Goal: Book appointment/travel/reservation

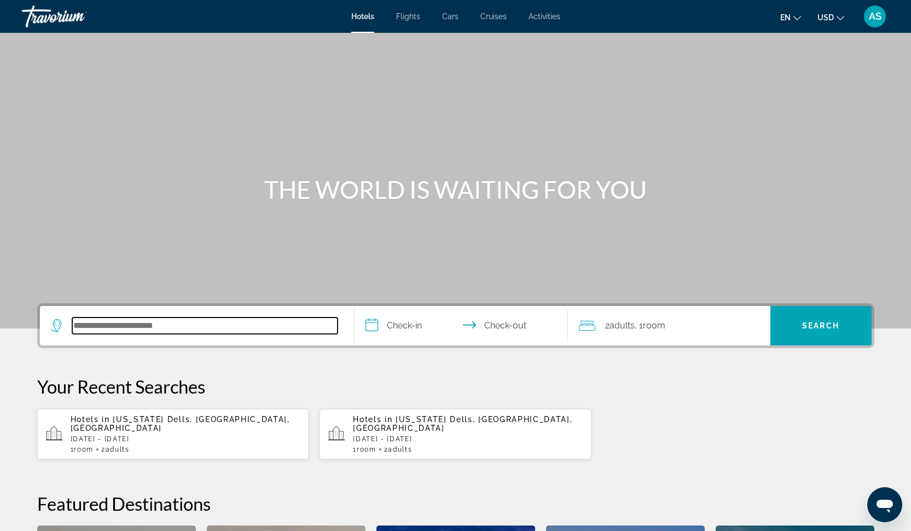
click at [135, 321] on input "Search hotel destination" at bounding box center [204, 325] width 265 height 16
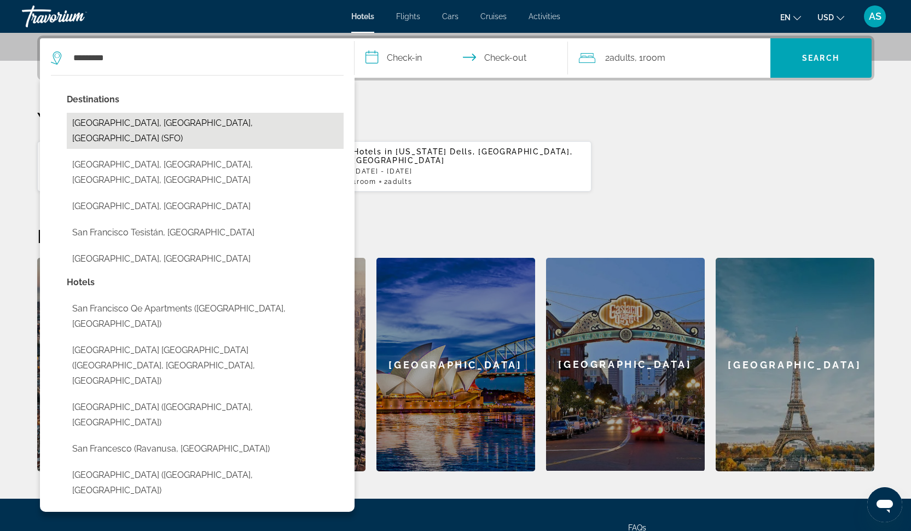
click at [138, 119] on button "San Francisco, CA, United States (SFO)" at bounding box center [205, 131] width 277 height 36
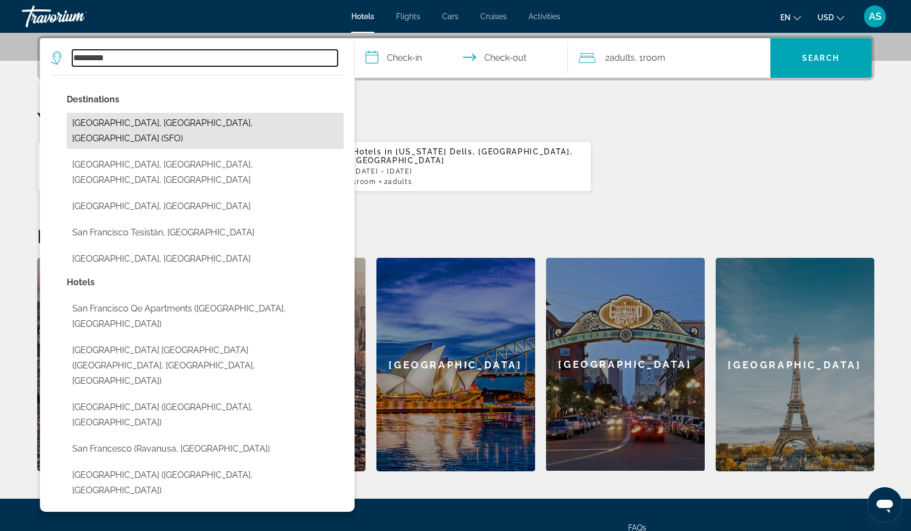
type input "**********"
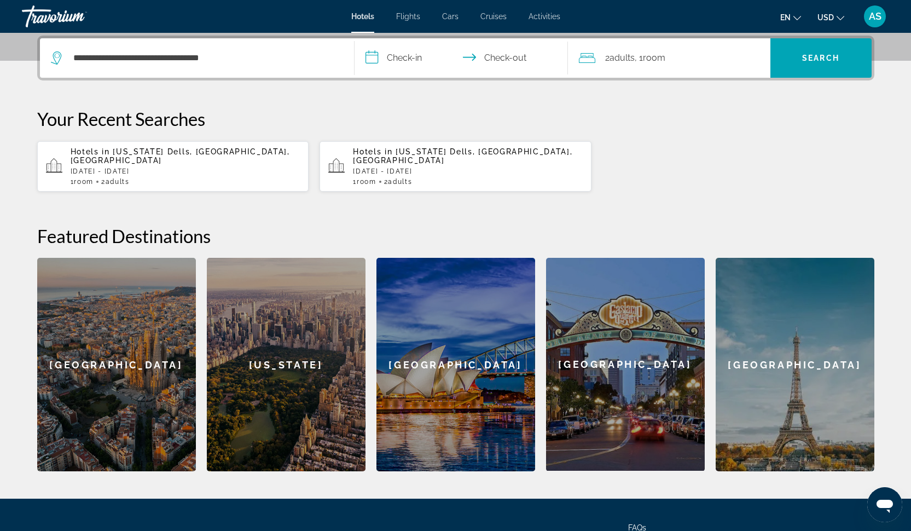
click at [402, 61] on input "**********" at bounding box center [464, 59] width 218 height 43
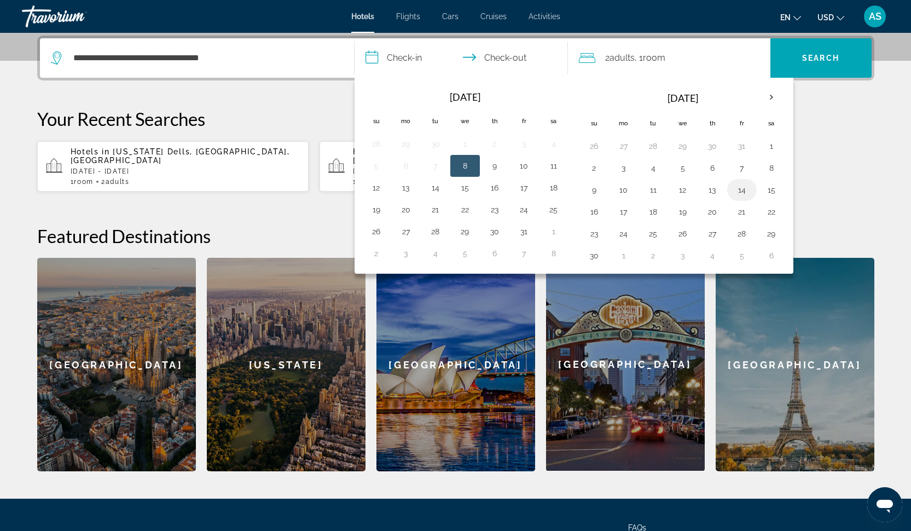
click at [738, 196] on button "14" at bounding box center [742, 189] width 18 height 15
click at [598, 208] on button "16" at bounding box center [595, 211] width 18 height 15
type input "**********"
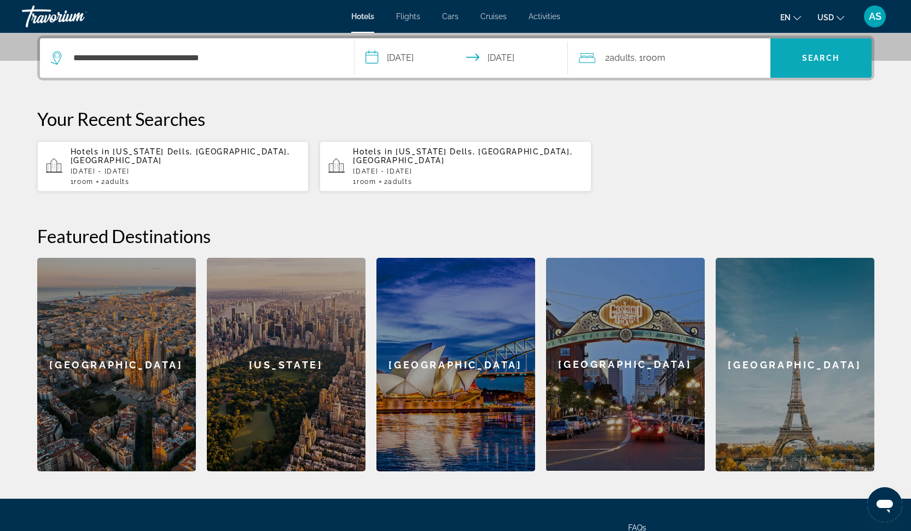
click at [828, 56] on span "Search" at bounding box center [820, 58] width 37 height 9
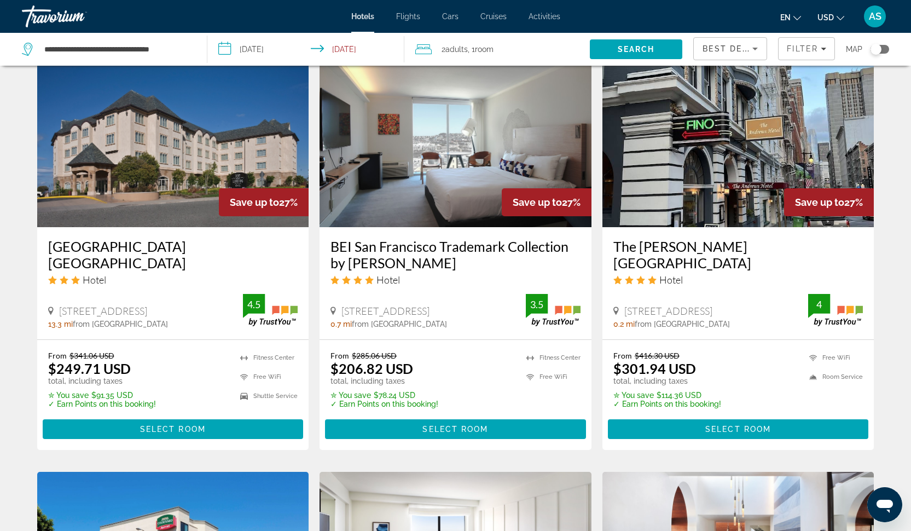
scroll to position [874, 0]
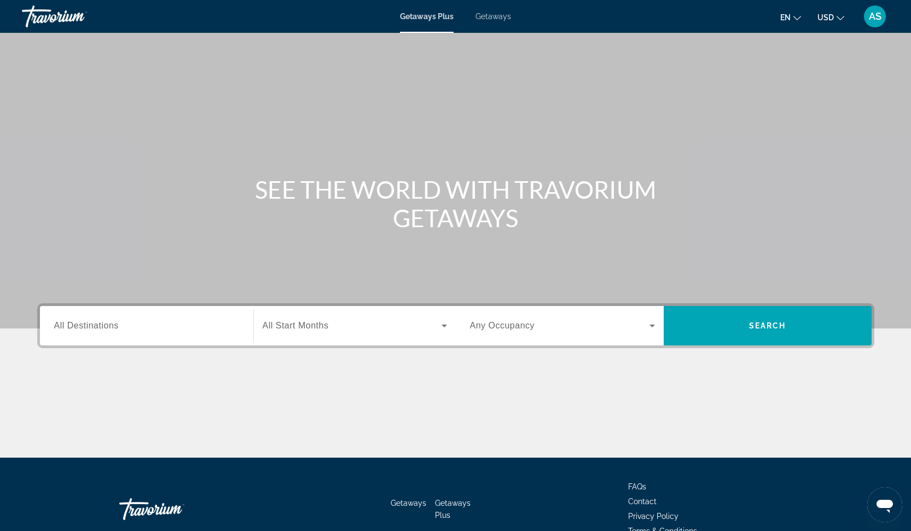
click at [494, 14] on span "Getaways" at bounding box center [494, 16] width 36 height 9
click at [189, 332] on div "Search widget" at bounding box center [146, 325] width 185 height 31
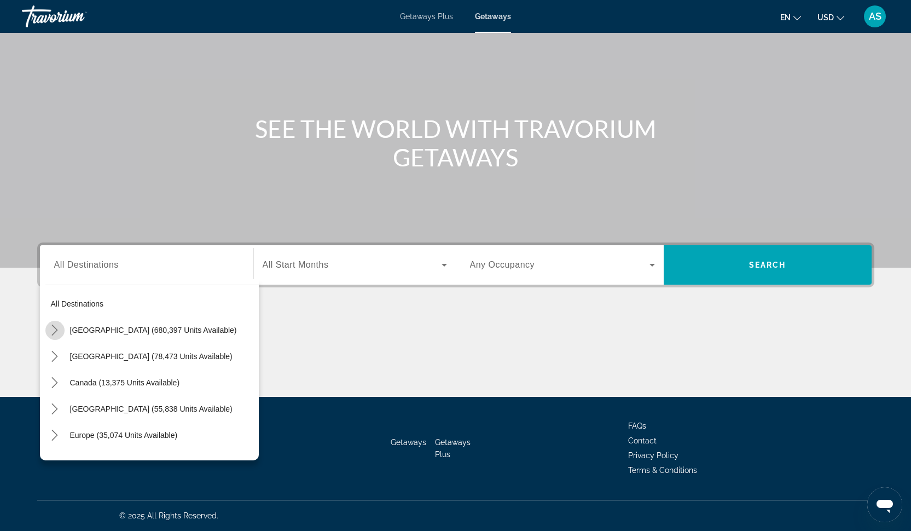
click at [50, 331] on icon "Toggle United States (680,397 units available) submenu" at bounding box center [54, 329] width 11 height 11
click at [66, 411] on icon "Toggle California (82,861 units available) submenu" at bounding box center [65, 408] width 11 height 11
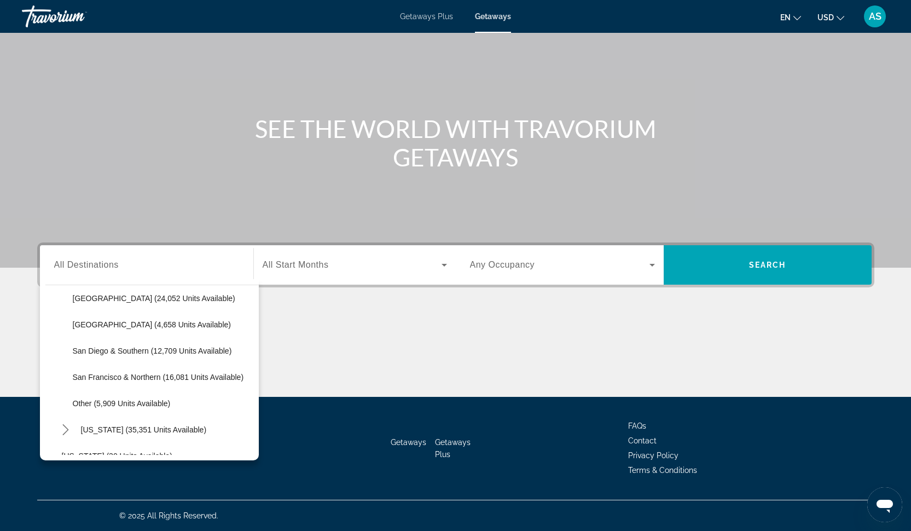
scroll to position [163, 0]
click at [116, 383] on span "Select destination: San Francisco & Northern (16,081 units available)" at bounding box center [163, 377] width 192 height 26
type input "**********"
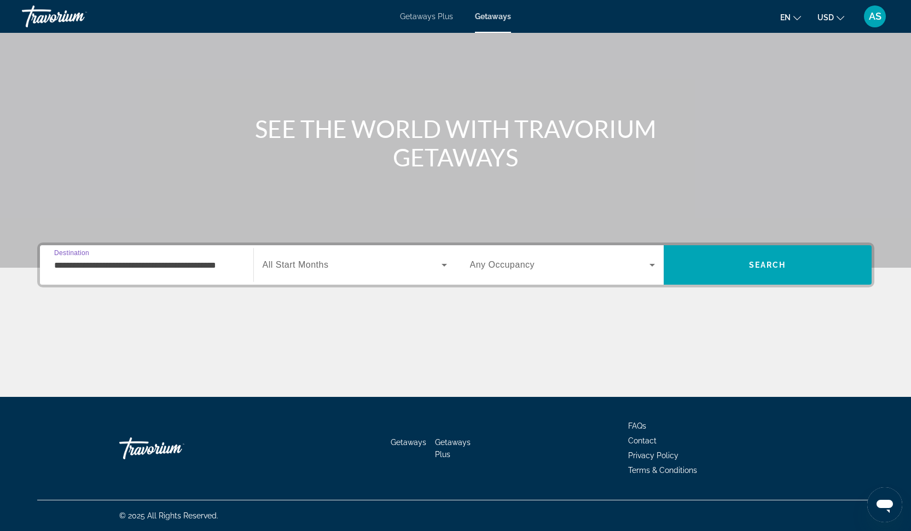
click at [339, 263] on span "Search widget" at bounding box center [352, 264] width 179 height 13
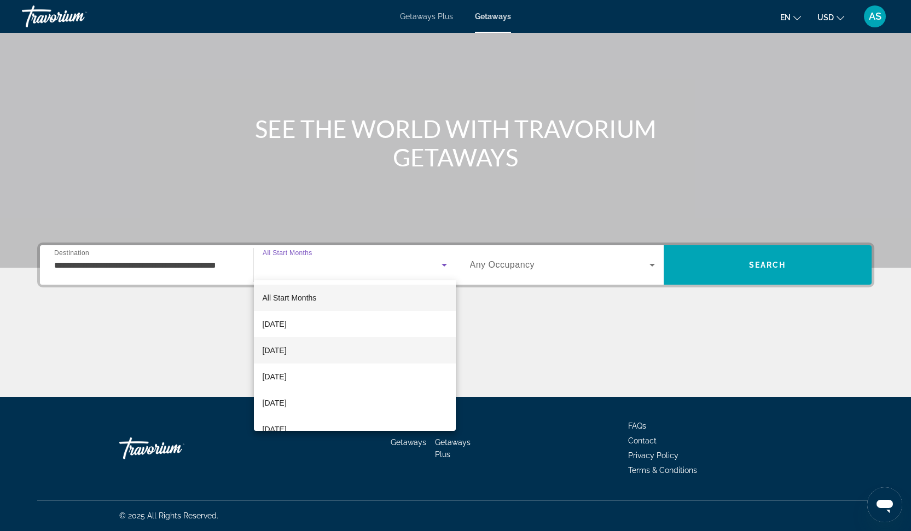
click at [339, 352] on mat-option "[DATE]" at bounding box center [355, 350] width 202 height 26
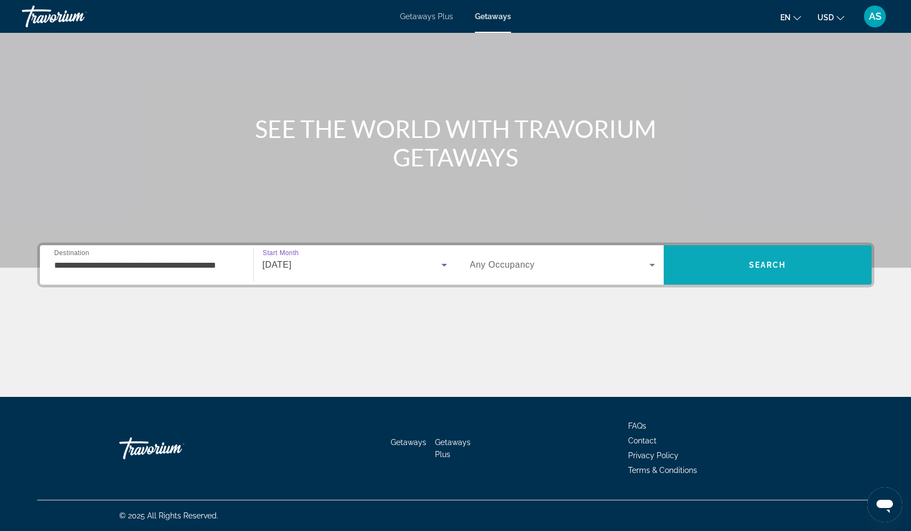
click at [693, 272] on span "Search" at bounding box center [768, 265] width 208 height 26
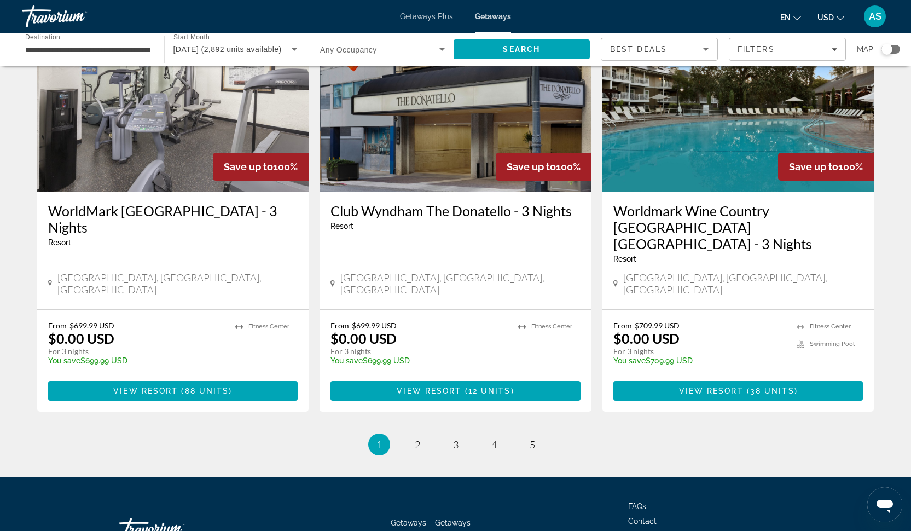
scroll to position [1306, 0]
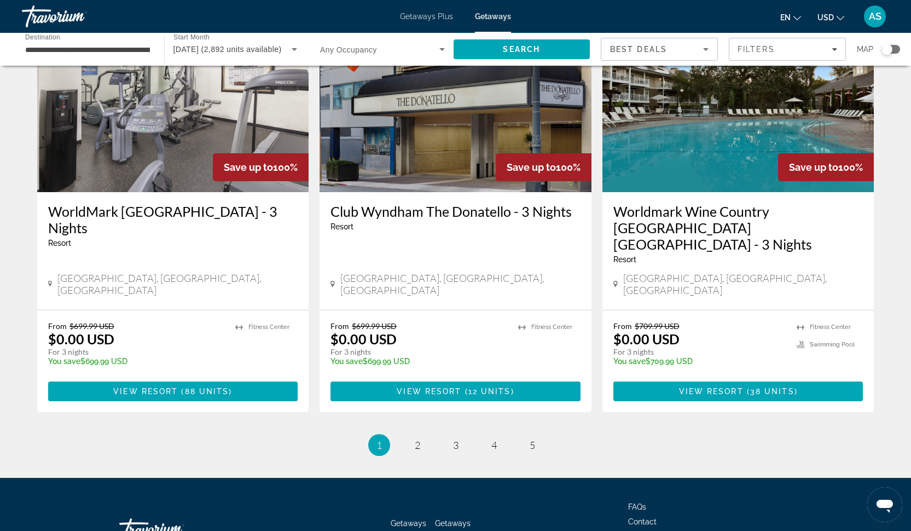
click at [477, 201] on div "Club Wyndham The [PERSON_NAME] - 3 Nights Resort - This is an adults only resor…" at bounding box center [456, 251] width 272 height 118
click at [462, 387] on span "Main content" at bounding box center [462, 391] width 3 height 9
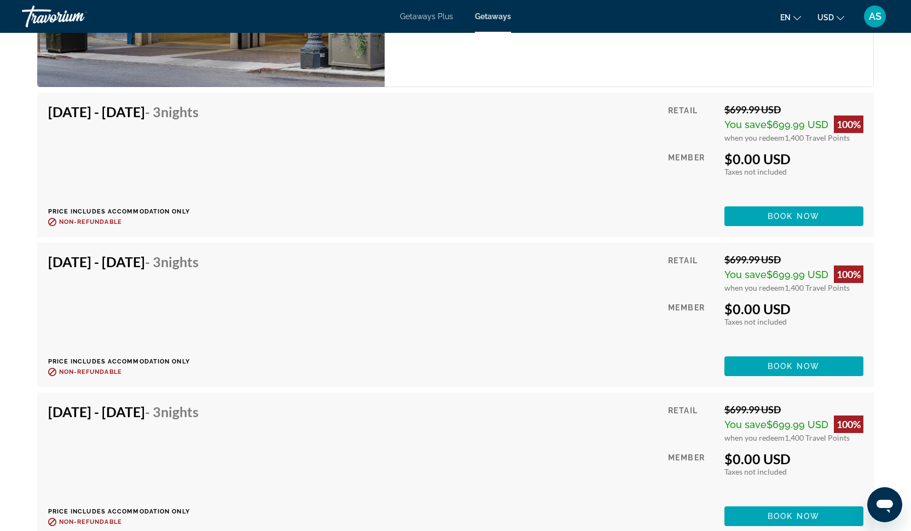
scroll to position [1562, 0]
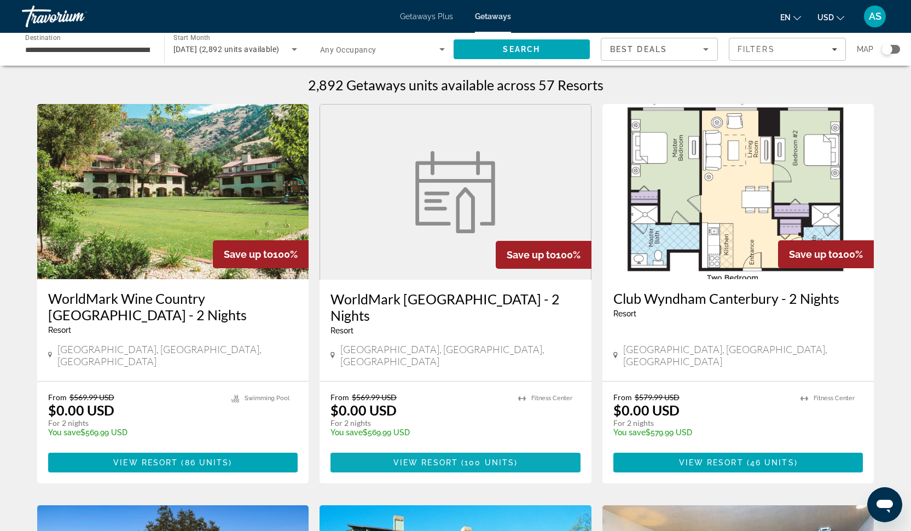
click at [429, 458] on span "View Resort" at bounding box center [425, 462] width 65 height 9
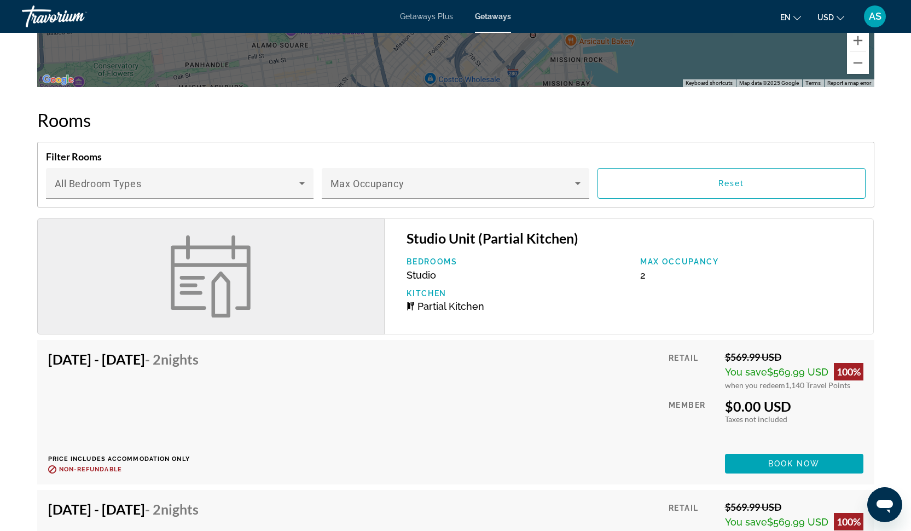
scroll to position [1329, 0]
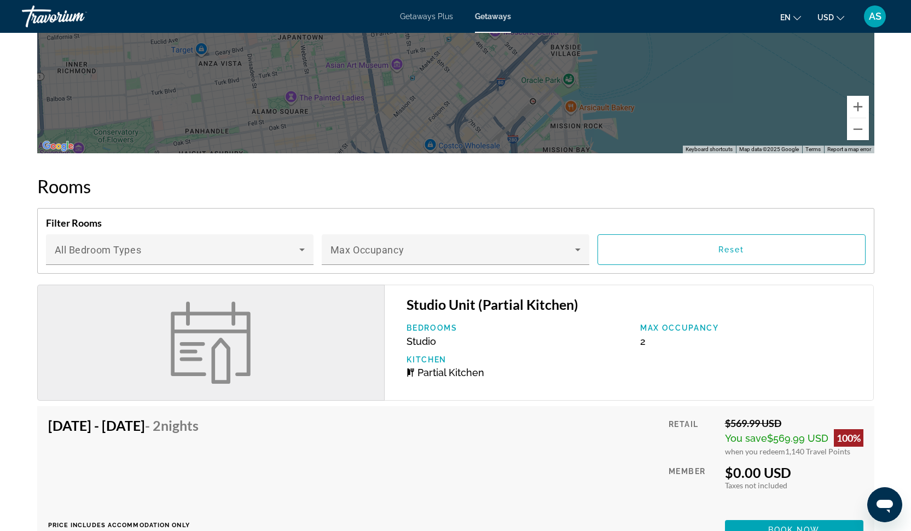
click at [225, 316] on img "Main content" at bounding box center [210, 343] width 93 height 82
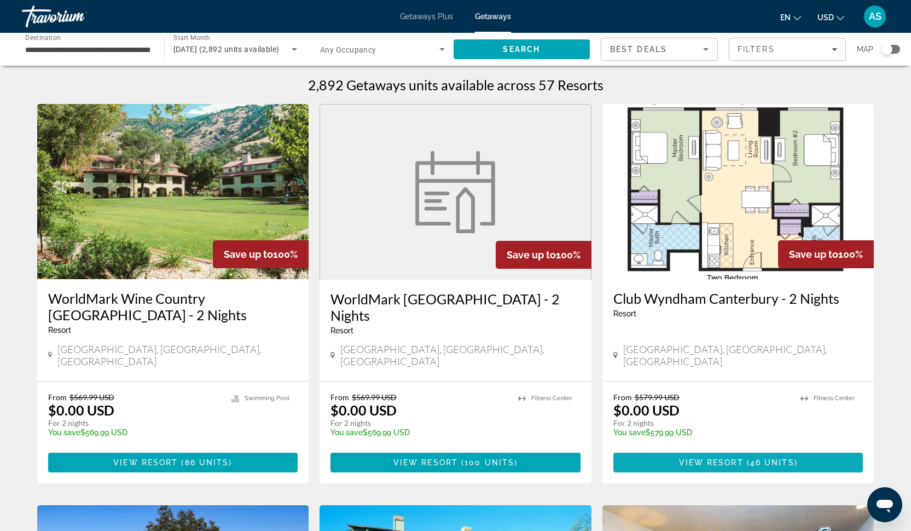
click at [721, 458] on span "View Resort" at bounding box center [711, 462] width 65 height 9
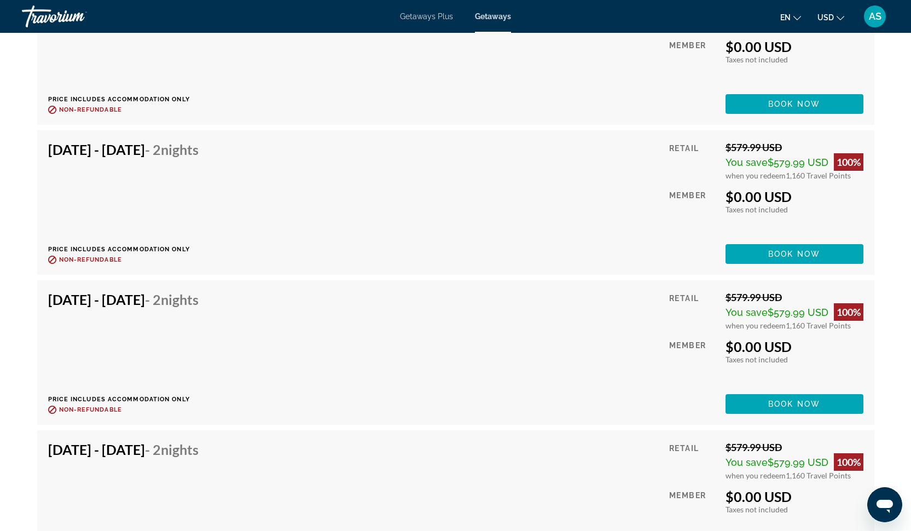
scroll to position [3093, 0]
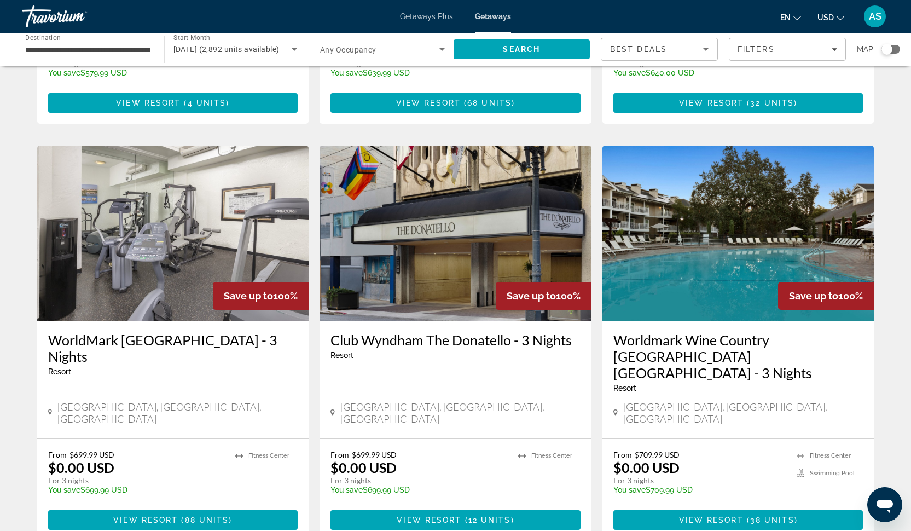
scroll to position [1178, 0]
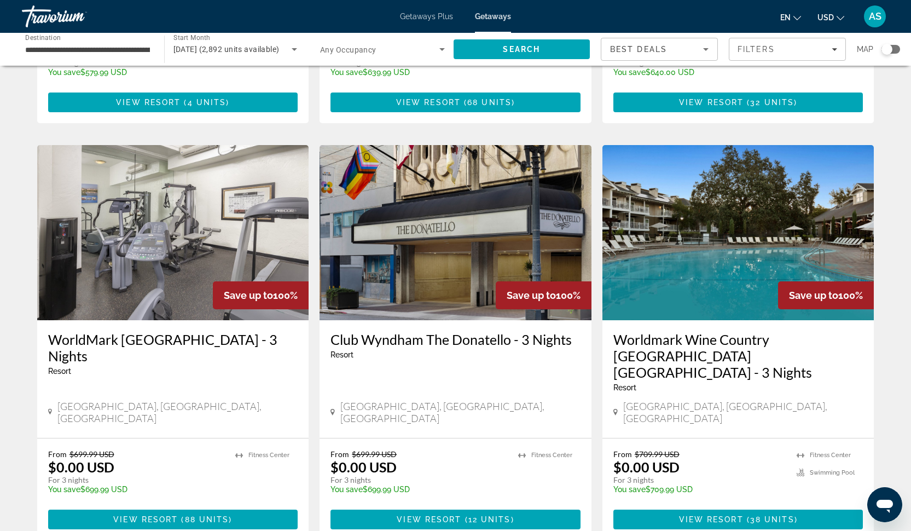
click at [259, 331] on div "WorldMark [GEOGRAPHIC_DATA] - 3 Nights Resort - This is an adults only resort" at bounding box center [173, 357] width 250 height 53
click at [201, 515] on span "88 units" at bounding box center [207, 519] width 44 height 9
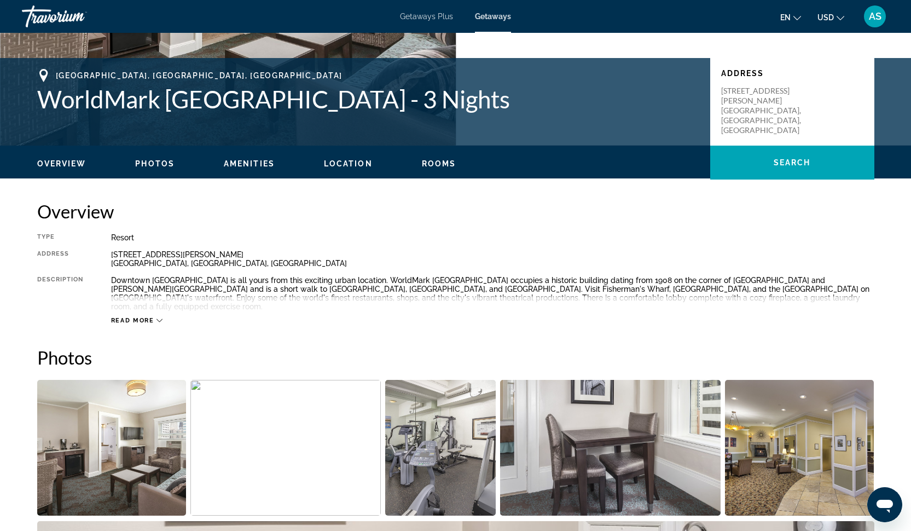
scroll to position [225, 0]
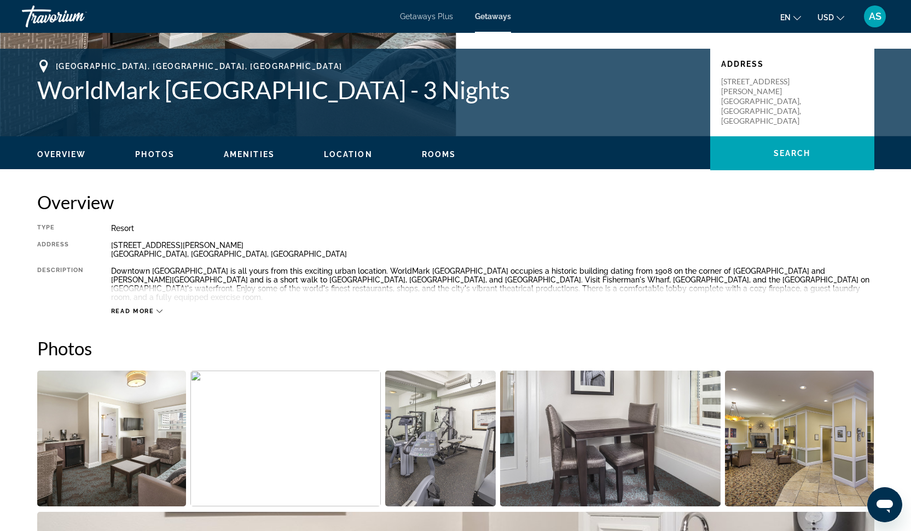
click at [109, 414] on img "Open full-screen image slider" at bounding box center [111, 438] width 149 height 136
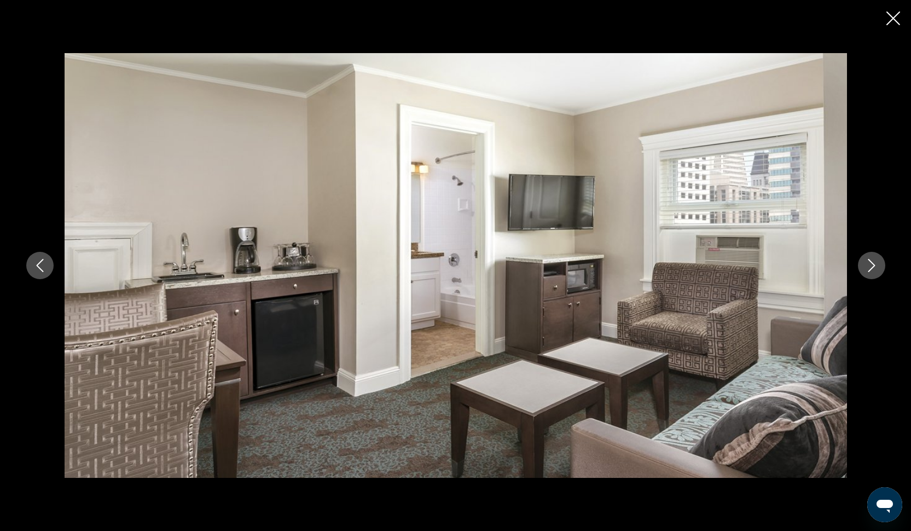
click at [872, 271] on icon "Next image" at bounding box center [871, 265] width 13 height 13
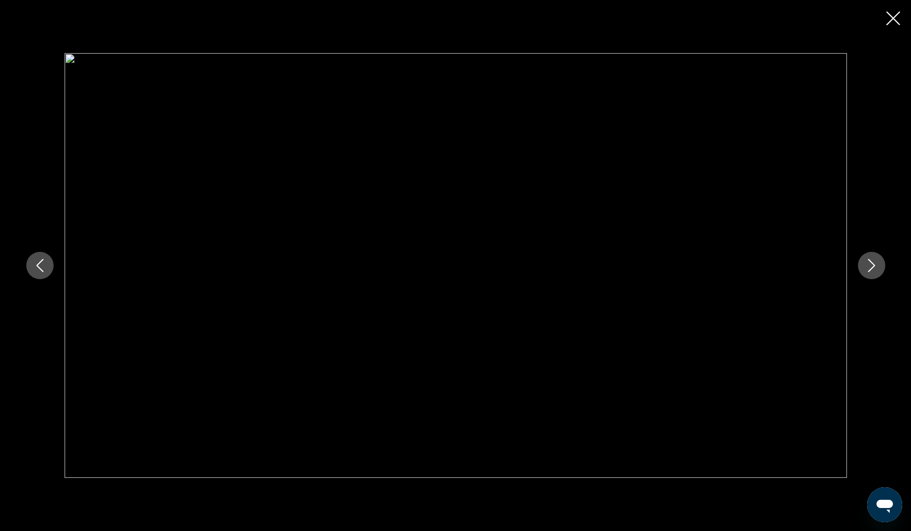
click at [872, 271] on icon "Next image" at bounding box center [871, 265] width 13 height 13
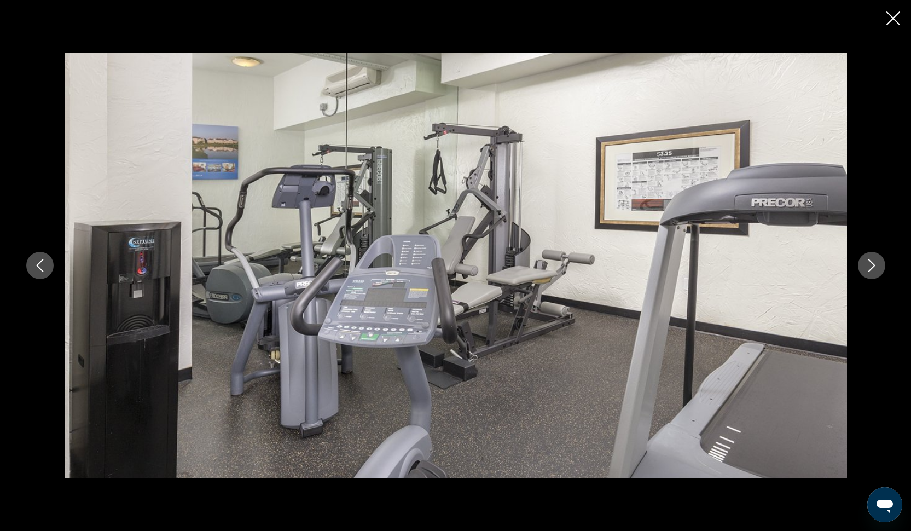
click at [872, 271] on icon "Next image" at bounding box center [871, 265] width 13 height 13
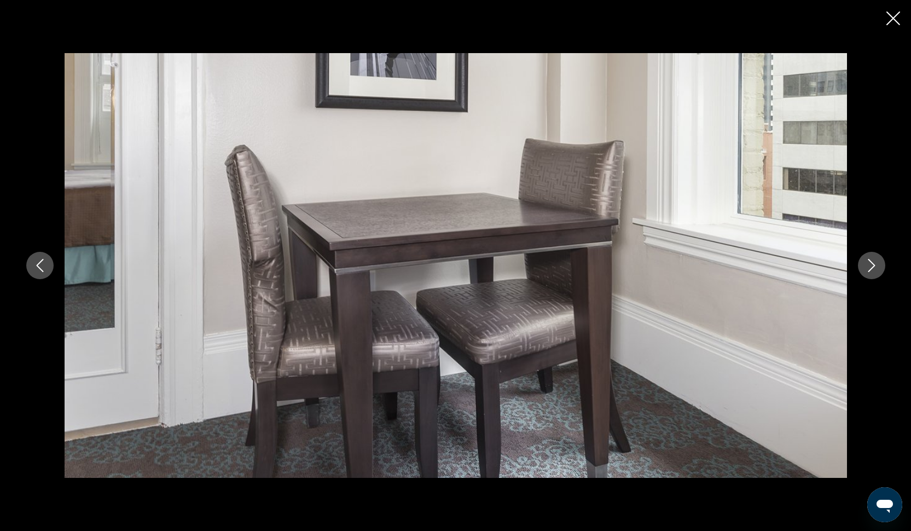
click at [872, 271] on icon "Next image" at bounding box center [871, 265] width 13 height 13
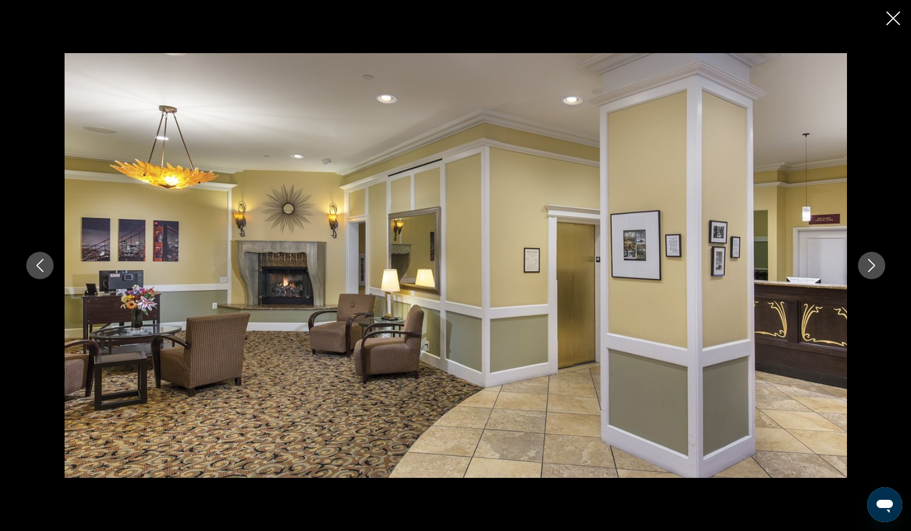
click at [872, 271] on icon "Next image" at bounding box center [871, 265] width 13 height 13
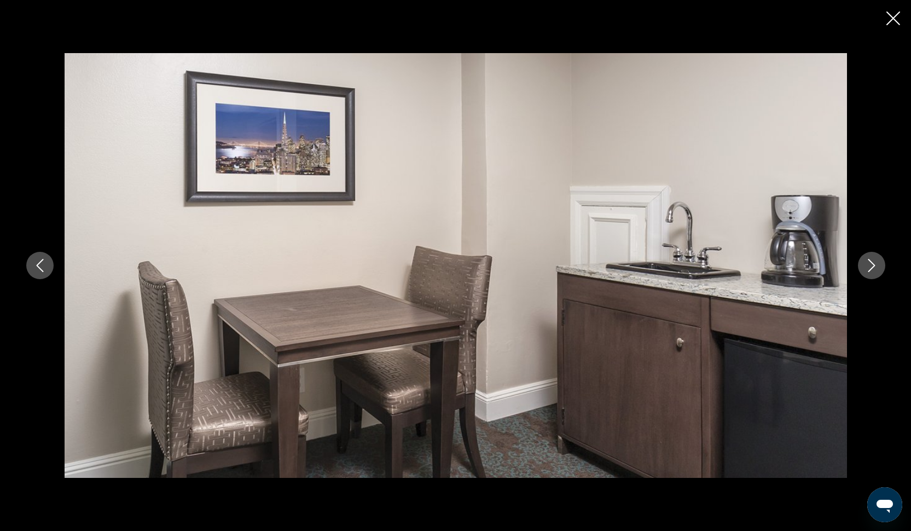
click at [872, 271] on icon "Next image" at bounding box center [871, 265] width 13 height 13
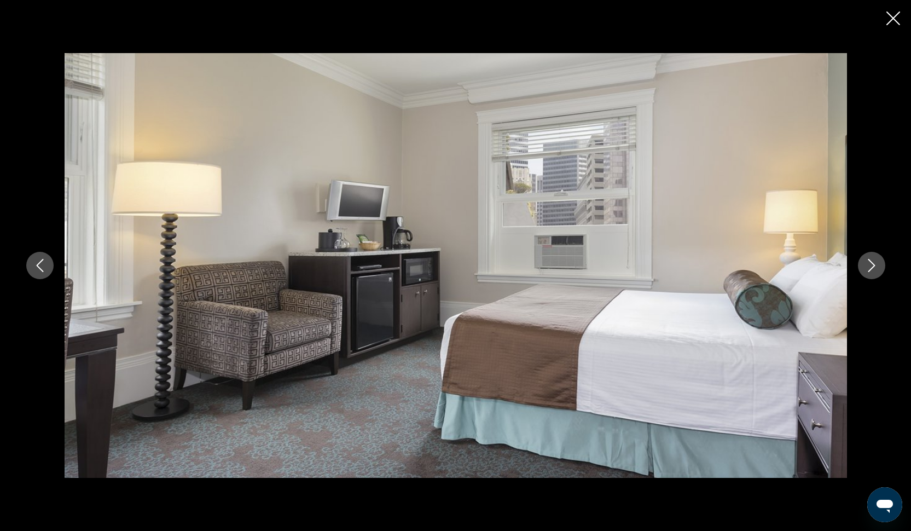
click at [872, 271] on icon "Next image" at bounding box center [871, 265] width 13 height 13
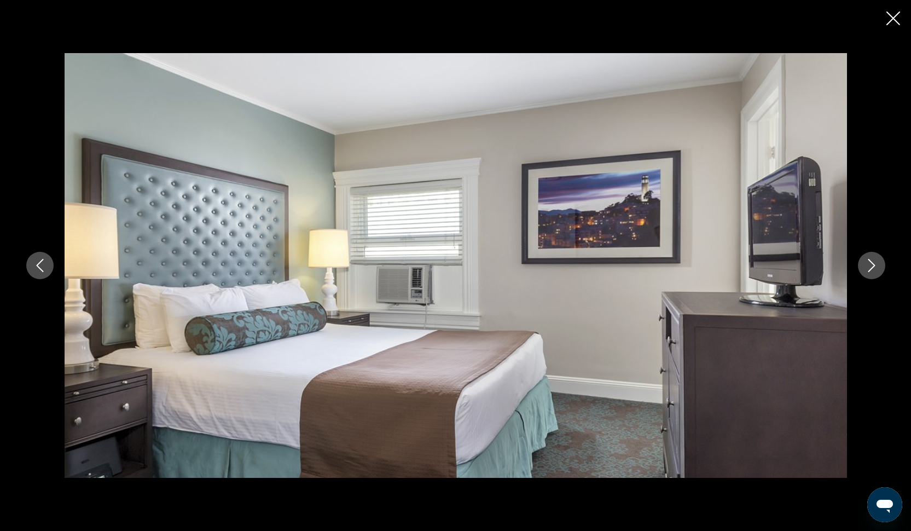
click at [890, 17] on icon "Close slideshow" at bounding box center [893, 18] width 14 height 14
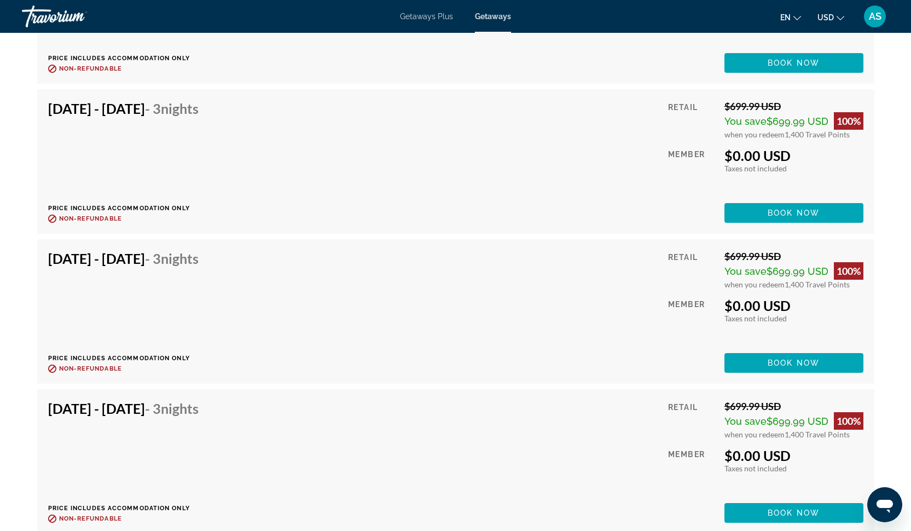
scroll to position [3424, 0]
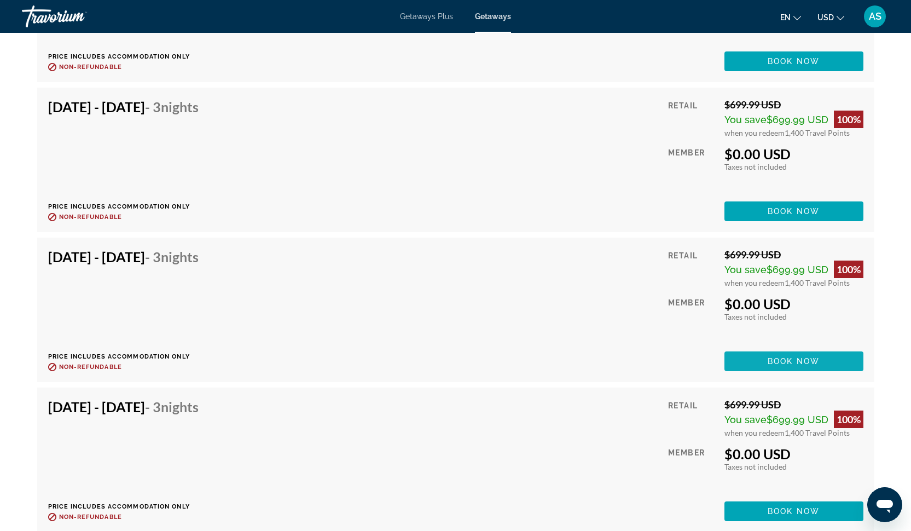
click at [783, 357] on span "Book now" at bounding box center [794, 361] width 52 height 9
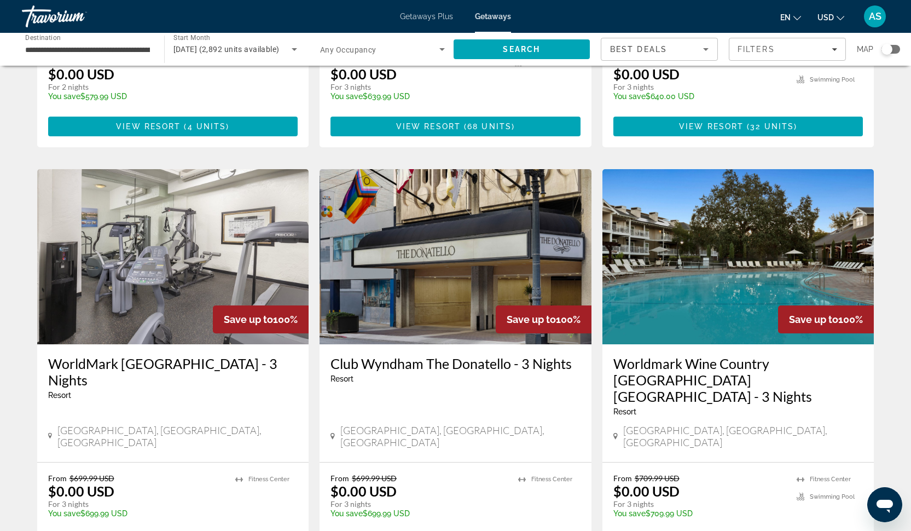
scroll to position [1163, 0]
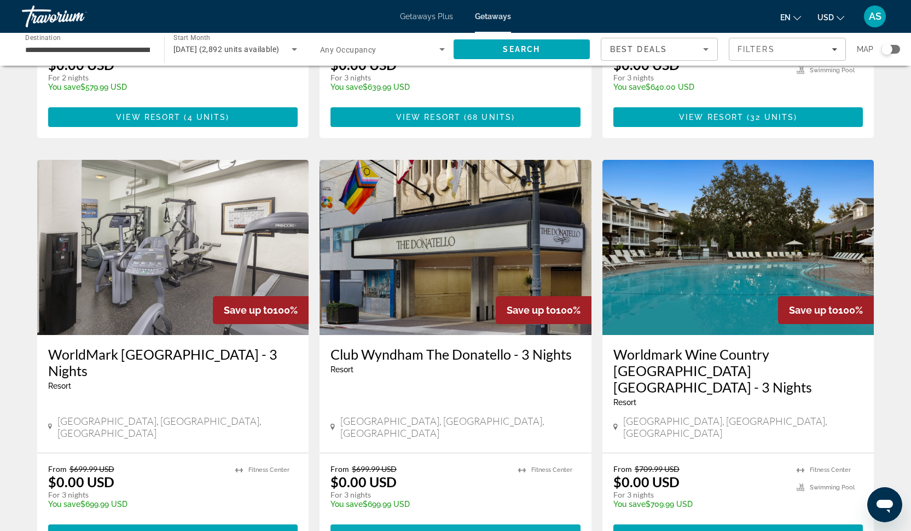
click at [431, 530] on span "View Resort" at bounding box center [429, 534] width 65 height 9
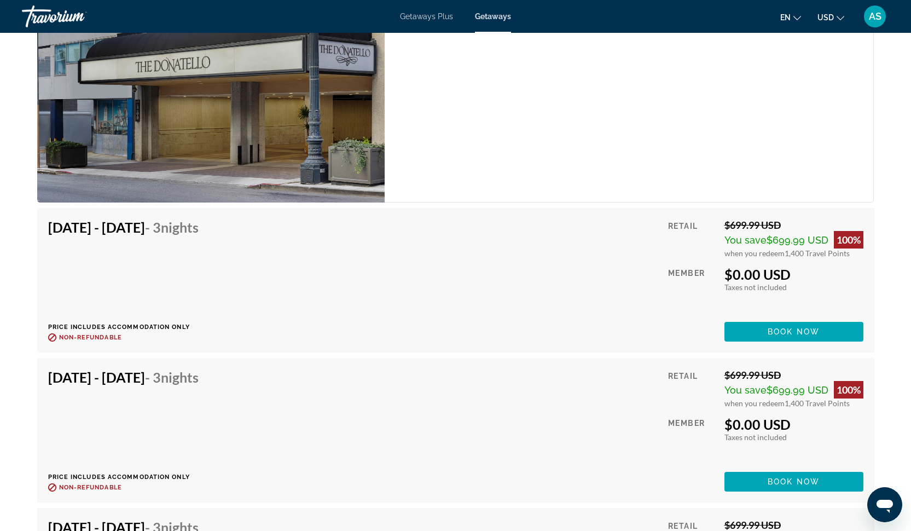
scroll to position [1897, 0]
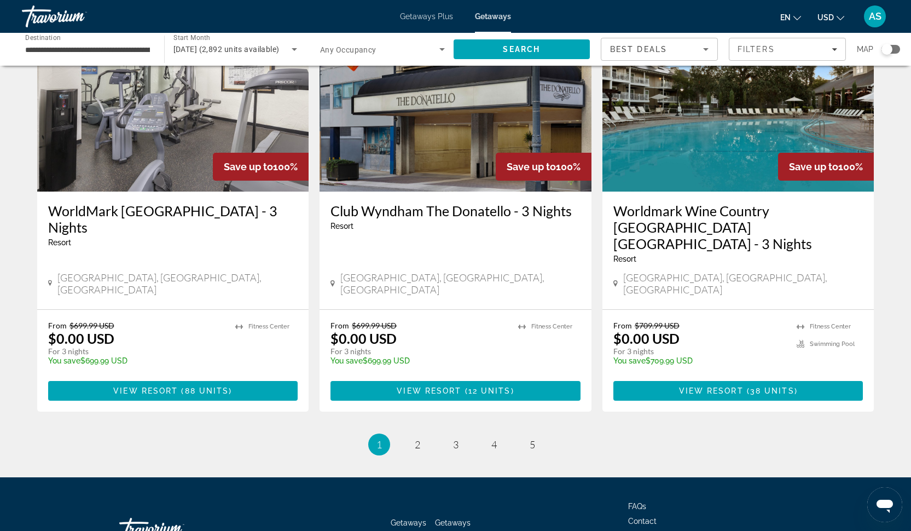
scroll to position [1306, 0]
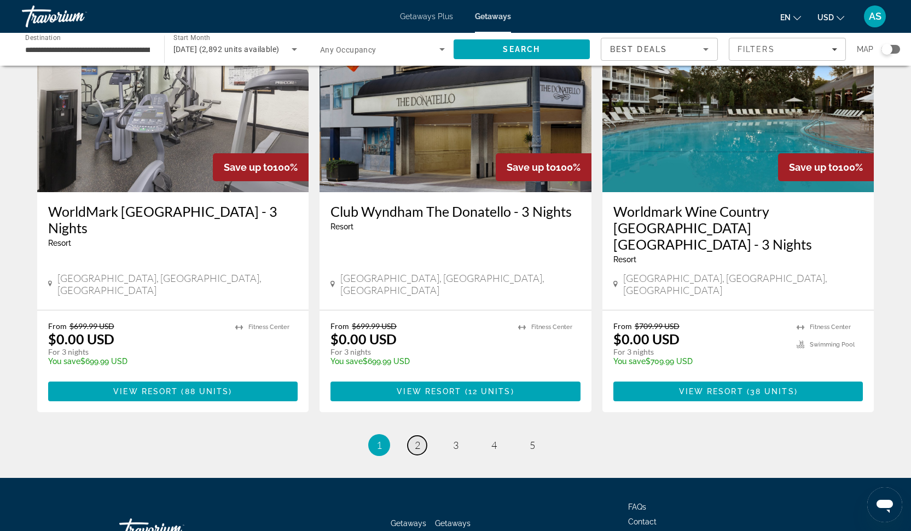
click at [417, 439] on span "2" at bounding box center [417, 445] width 5 height 12
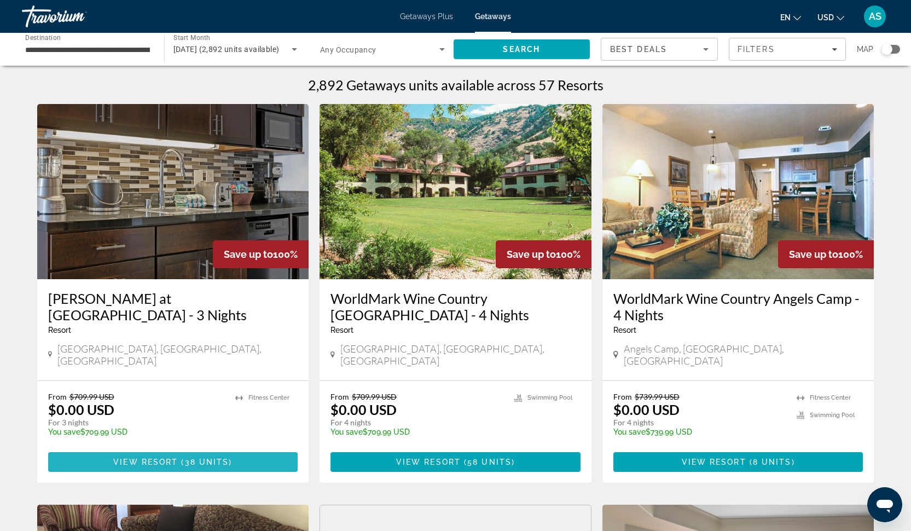
click at [237, 449] on span "Main content" at bounding box center [173, 462] width 250 height 26
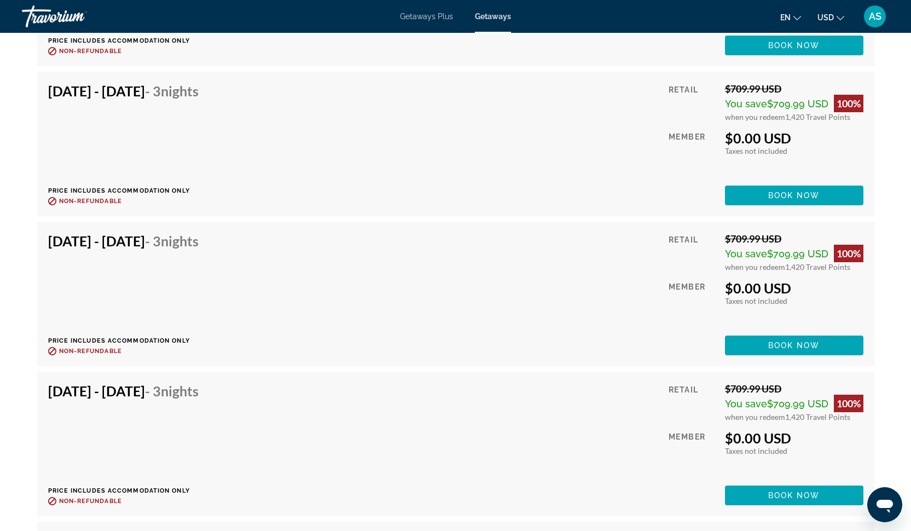
scroll to position [3003, 0]
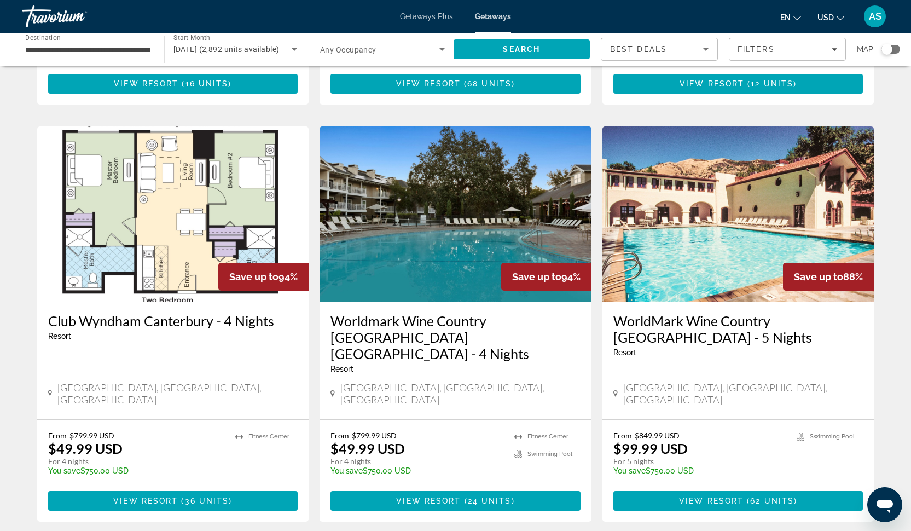
scroll to position [775, 0]
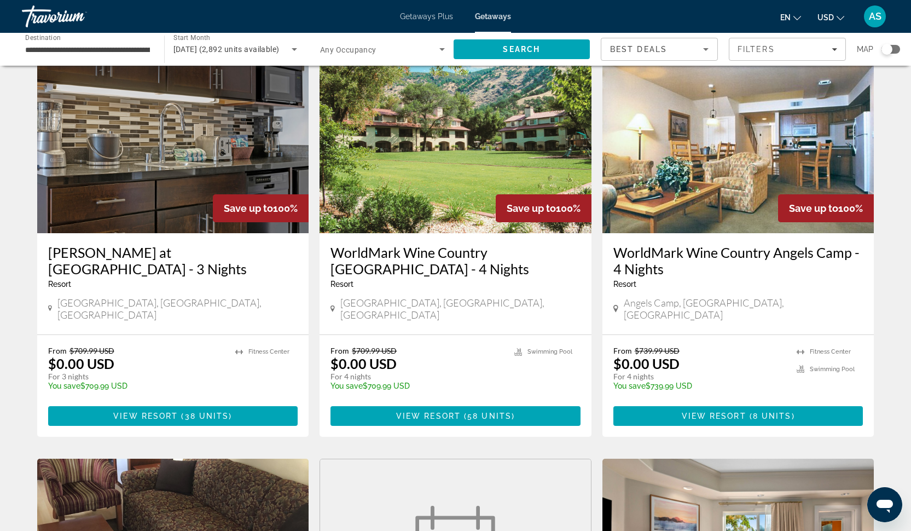
click at [402, 236] on div "WorldMark Wine Country [GEOGRAPHIC_DATA] - 4 Nights Resort - This is an adults …" at bounding box center [456, 283] width 272 height 101
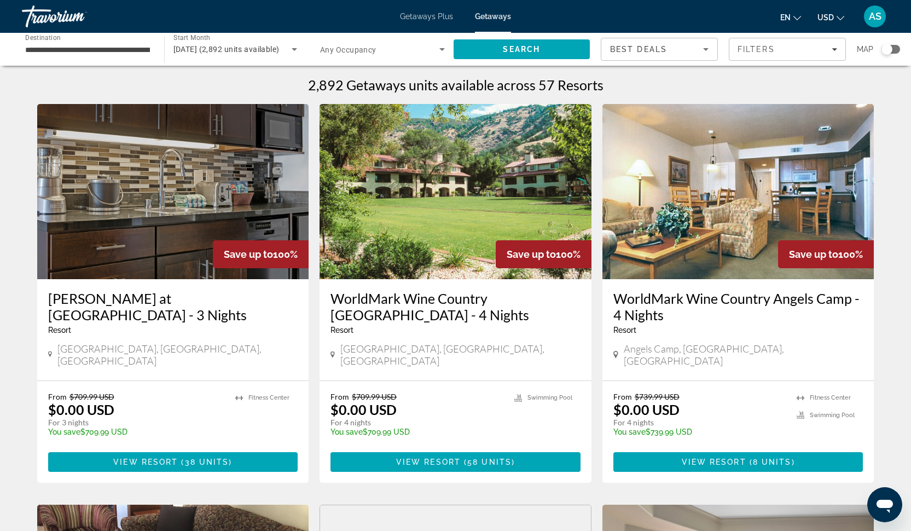
scroll to position [0, 0]
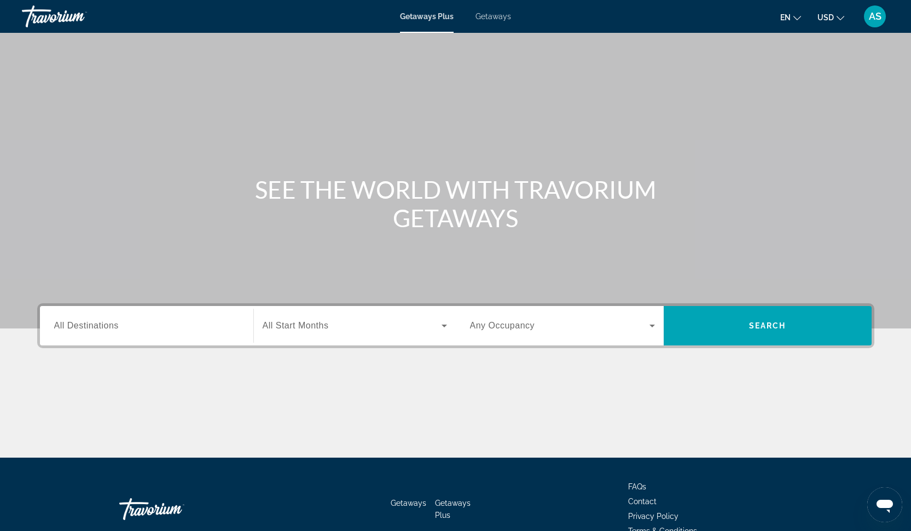
click at [169, 320] on input "Destination All Destinations" at bounding box center [146, 326] width 185 height 13
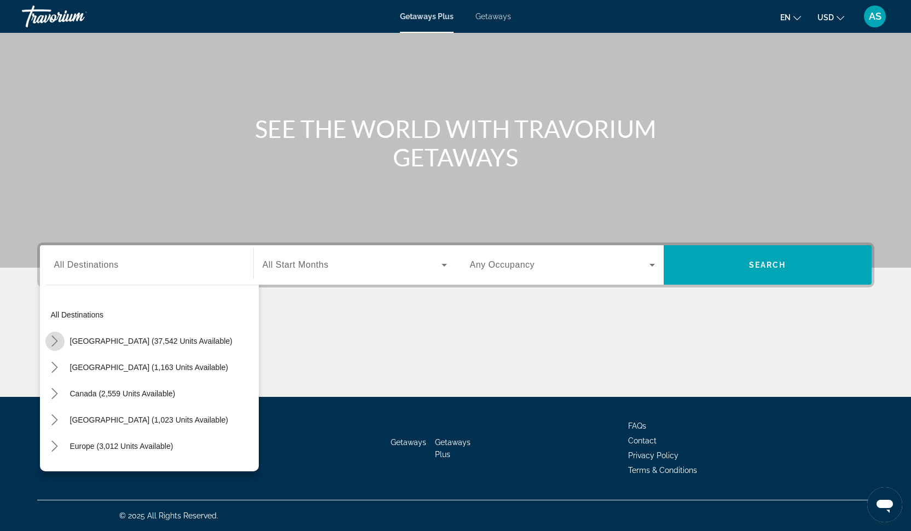
click at [59, 337] on icon "Toggle United States (37,542 units available) submenu" at bounding box center [54, 340] width 11 height 11
click at [70, 418] on icon "Toggle California (1,827 units available) submenu" at bounding box center [65, 419] width 11 height 11
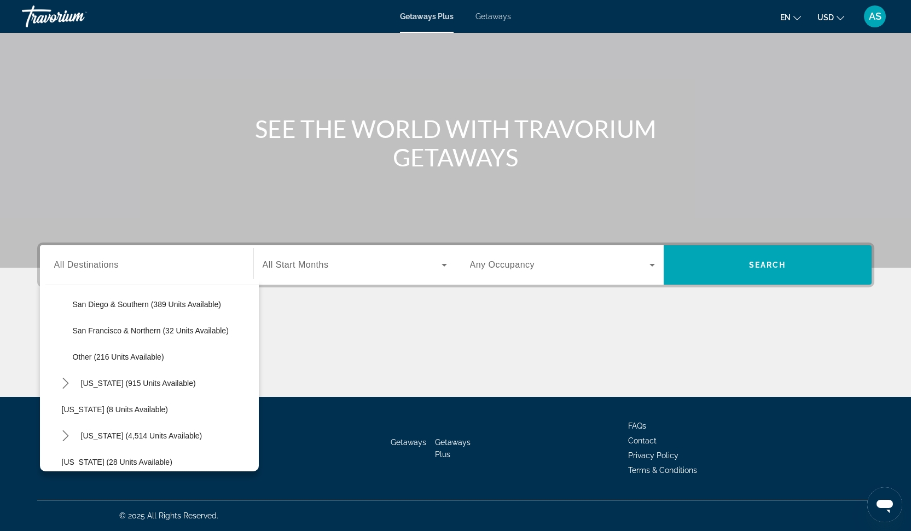
scroll to position [219, 0]
click at [121, 337] on span "Select destination: San Francisco & Northern (32 units available)" at bounding box center [163, 331] width 192 height 26
type input "**********"
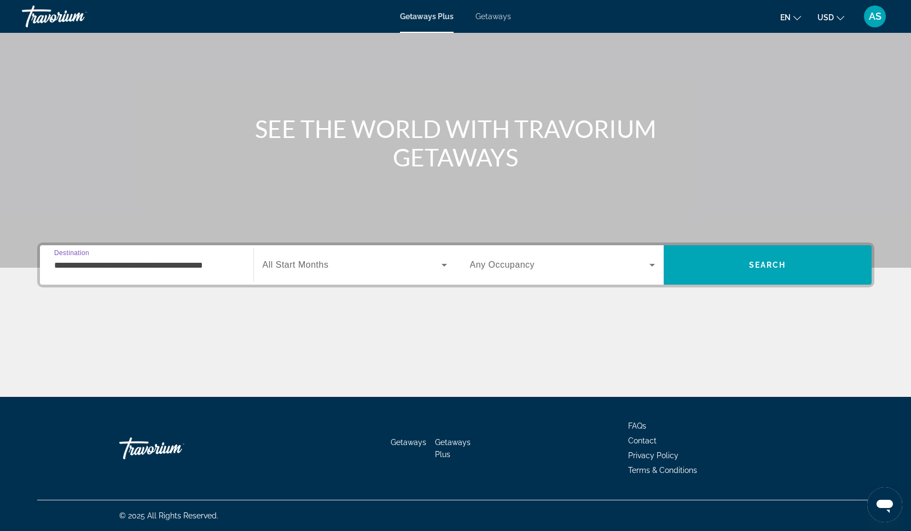
click at [340, 266] on span "Search widget" at bounding box center [352, 264] width 179 height 13
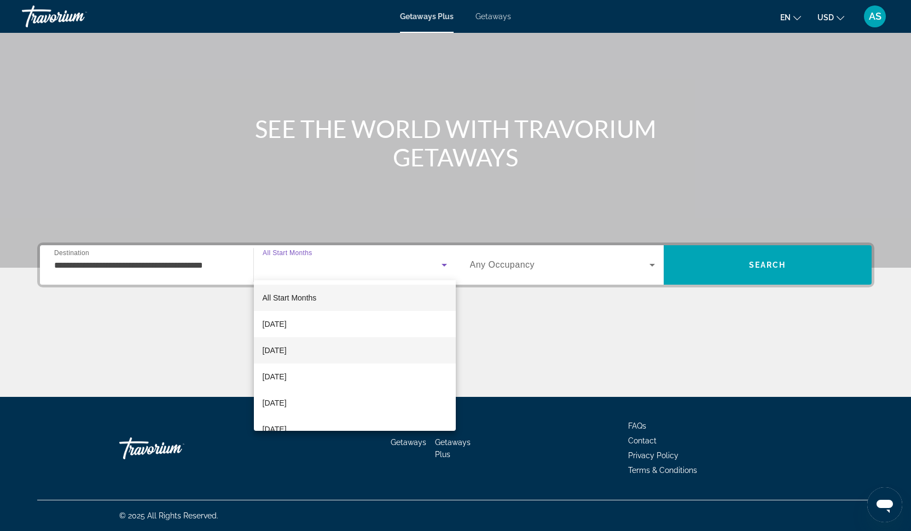
click at [326, 340] on mat-option "[DATE]" at bounding box center [355, 350] width 202 height 26
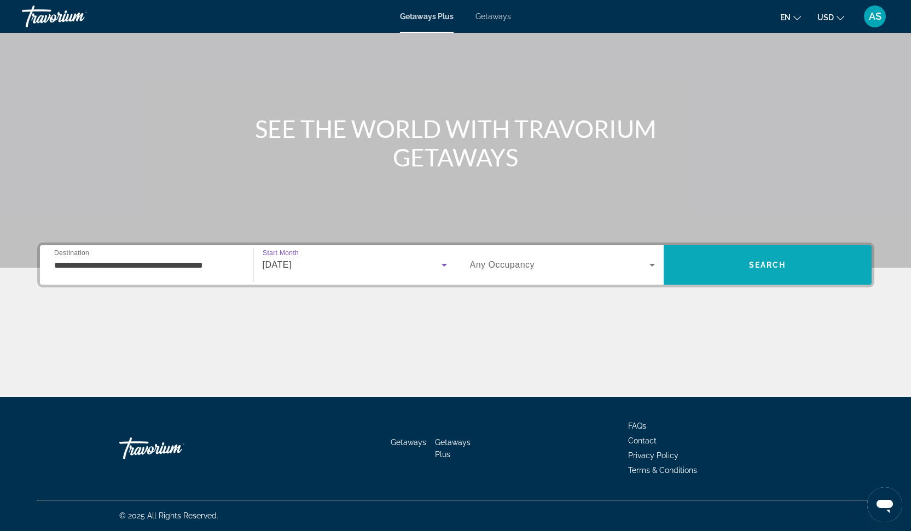
click at [742, 254] on span "Search" at bounding box center [768, 265] width 208 height 26
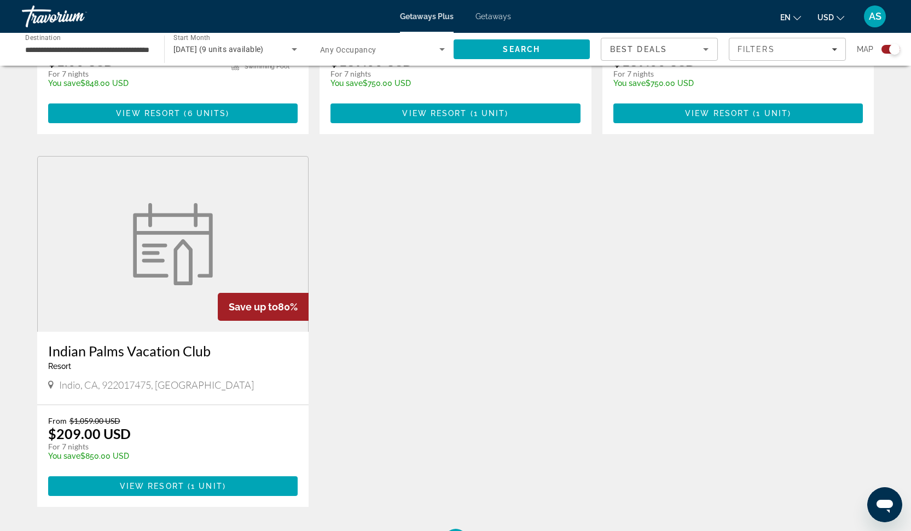
scroll to position [680, 0]
